Goal: Information Seeking & Learning: Learn about a topic

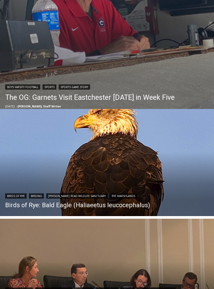
scroll to position [211, 0]
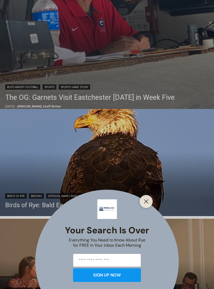
click at [192, 201] on div "Your Search is Over Everything You Need to Know About Rye for FREE in Your Inbo…" at bounding box center [107, 144] width 214 height 289
click at [148, 204] on icon "Close" at bounding box center [146, 201] width 5 height 5
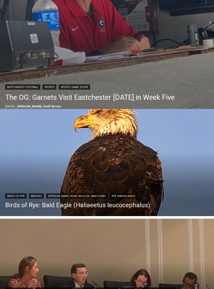
click at [199, 176] on img "Read More Birds of Rye: Bald Eagle (Haliaeetus leucocephalus)" at bounding box center [107, 162] width 214 height 107
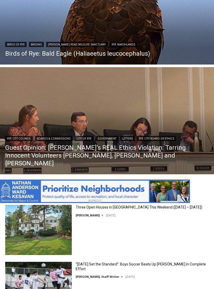
scroll to position [359, 0]
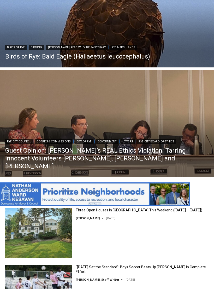
click at [33, 117] on img "Read More Guest Opinion: Rye’s REAL Ethics Violation: Tarring Innocent Voluntee…" at bounding box center [107, 123] width 214 height 107
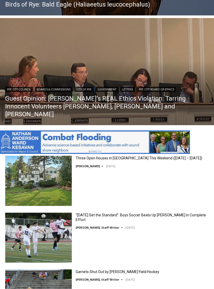
scroll to position [411, 0]
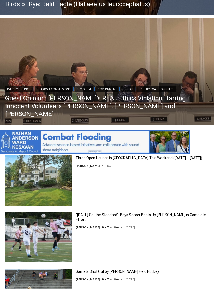
click at [54, 168] on img at bounding box center [38, 180] width 67 height 50
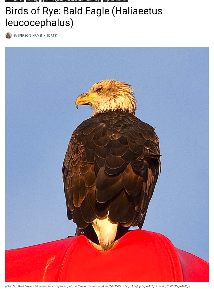
scroll to position [149, 0]
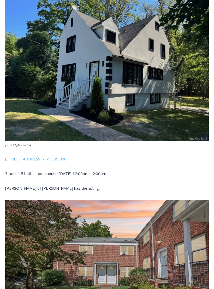
scroll to position [257, 0]
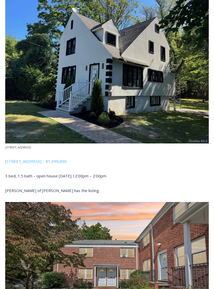
click at [23, 161] on link "506 Midland Avenue, Rye – $1,399,000" at bounding box center [35, 160] width 61 height 5
